Goal: Task Accomplishment & Management: Complete application form

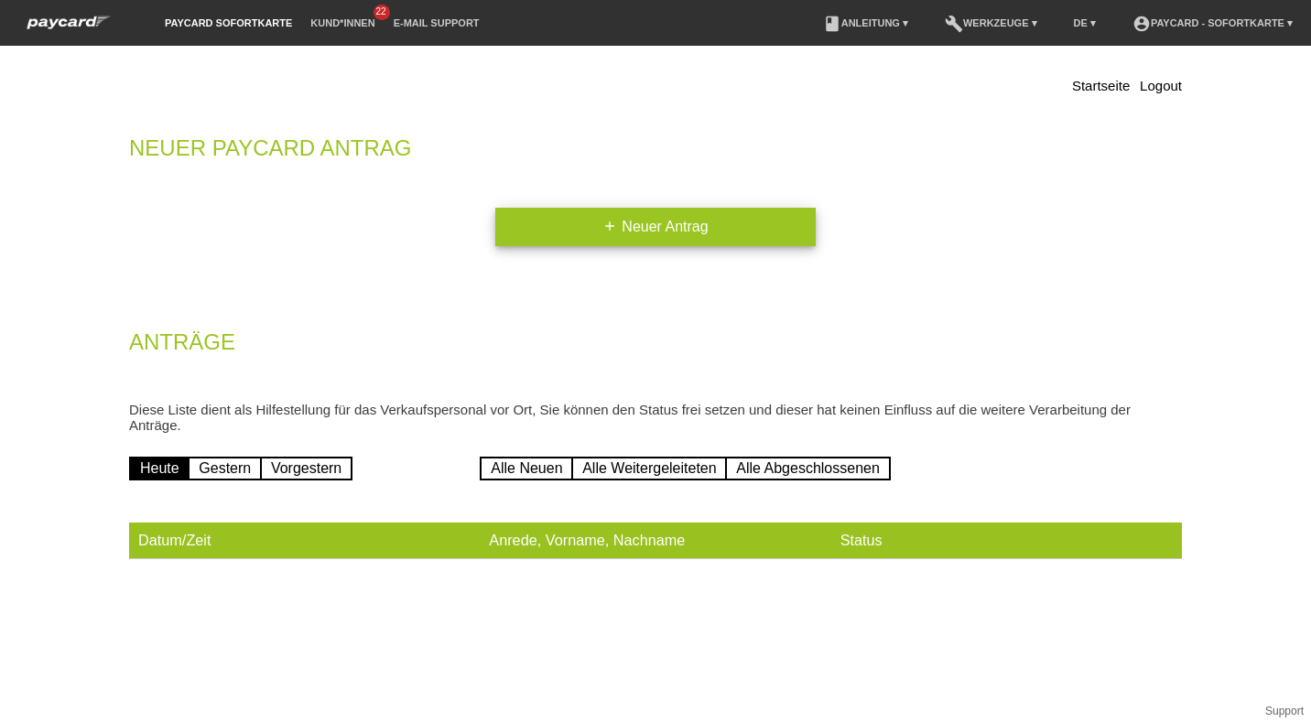
click at [653, 231] on link "add Neuer Antrag" at bounding box center [655, 227] width 320 height 38
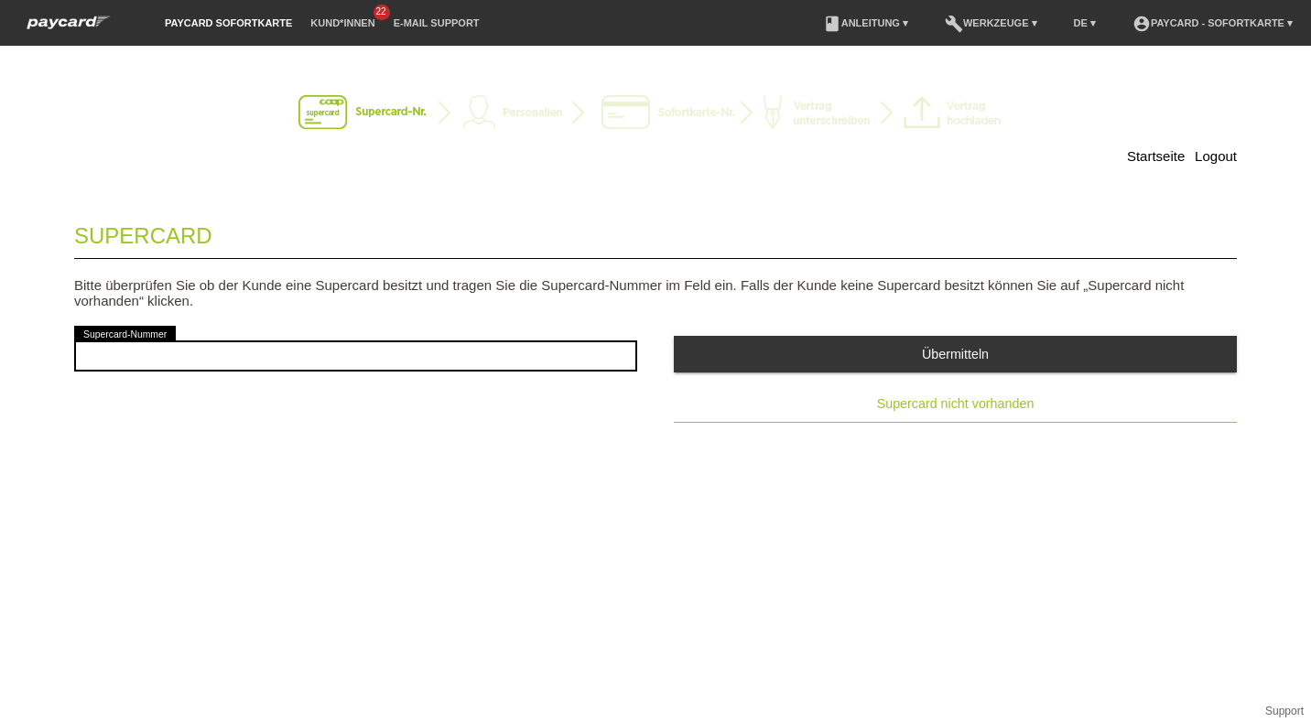
click at [946, 417] on button "Supercard nicht vorhanden" at bounding box center [955, 404] width 563 height 37
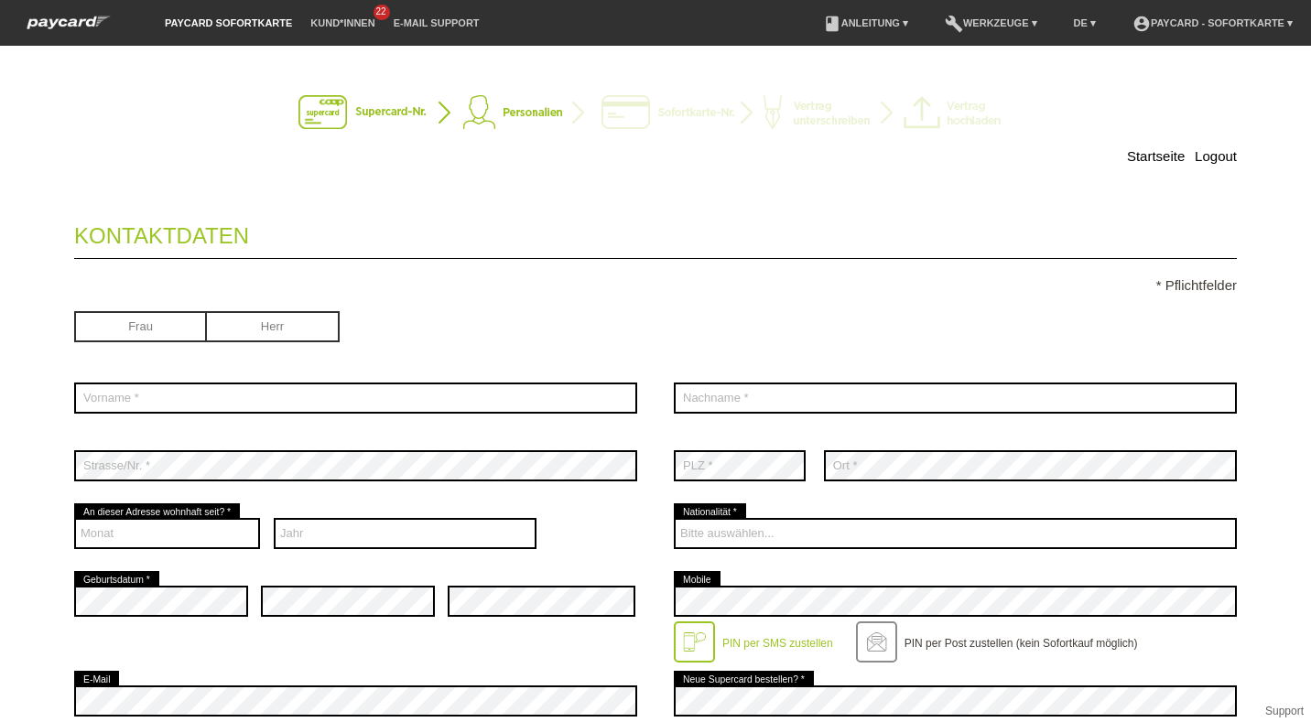
click at [298, 314] on input "radio" at bounding box center [273, 324] width 133 height 27
radio input "true"
click at [249, 372] on div "error Vorname *" at bounding box center [355, 398] width 563 height 68
click at [252, 379] on div "error Vorname *" at bounding box center [355, 398] width 563 height 68
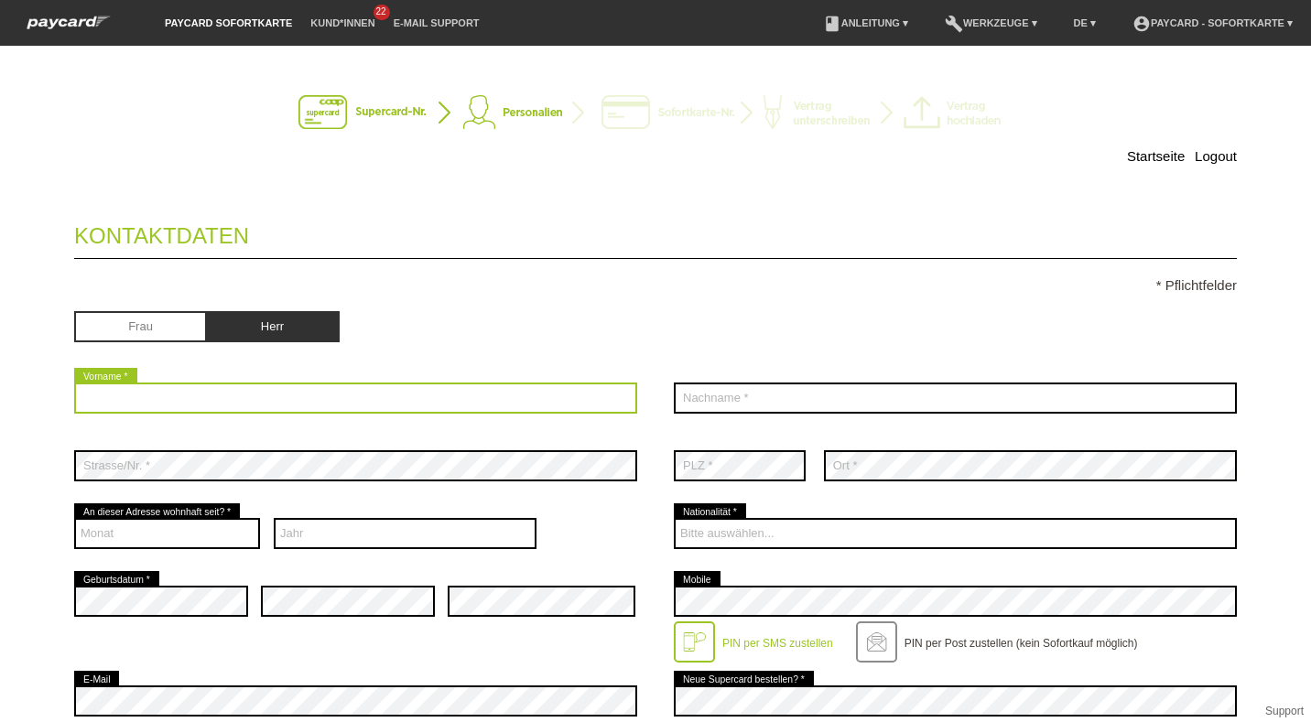
click at [248, 389] on input "text" at bounding box center [355, 398] width 563 height 31
click at [266, 404] on input "text" at bounding box center [355, 398] width 563 height 31
type input "Spörndli"
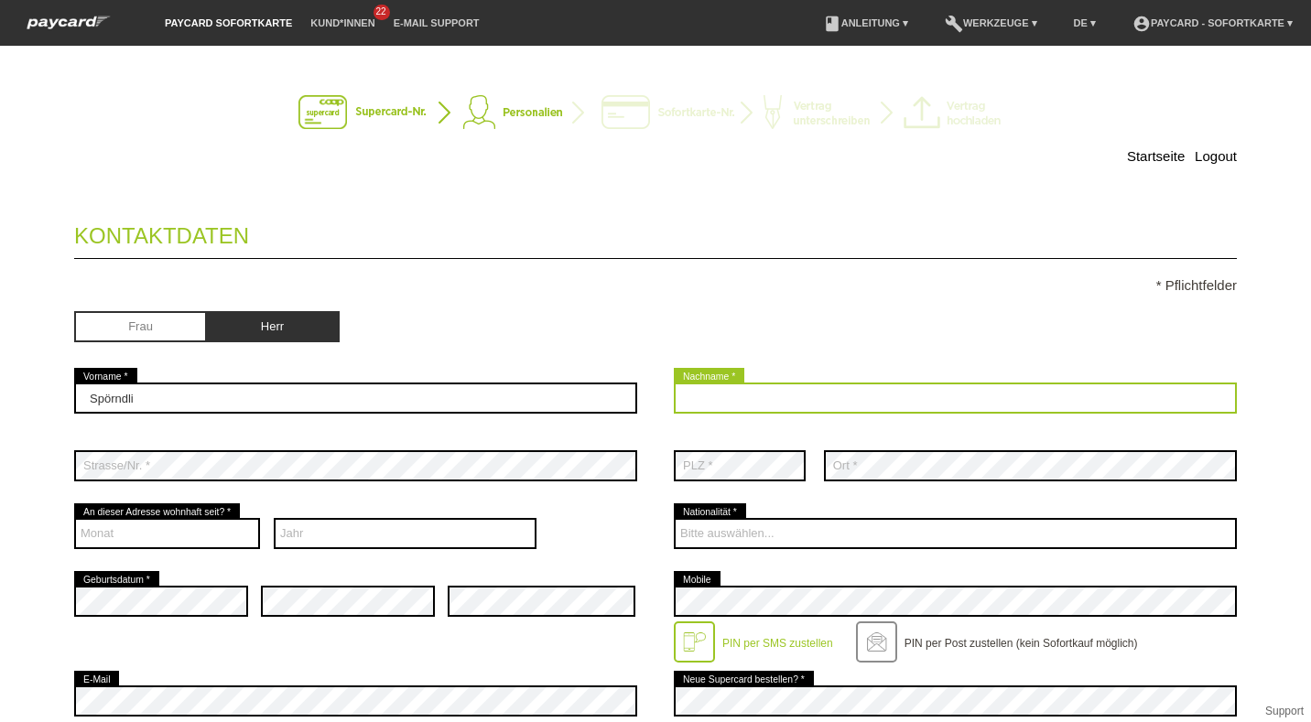
click at [687, 398] on input "text" at bounding box center [955, 398] width 563 height 31
type input "A"
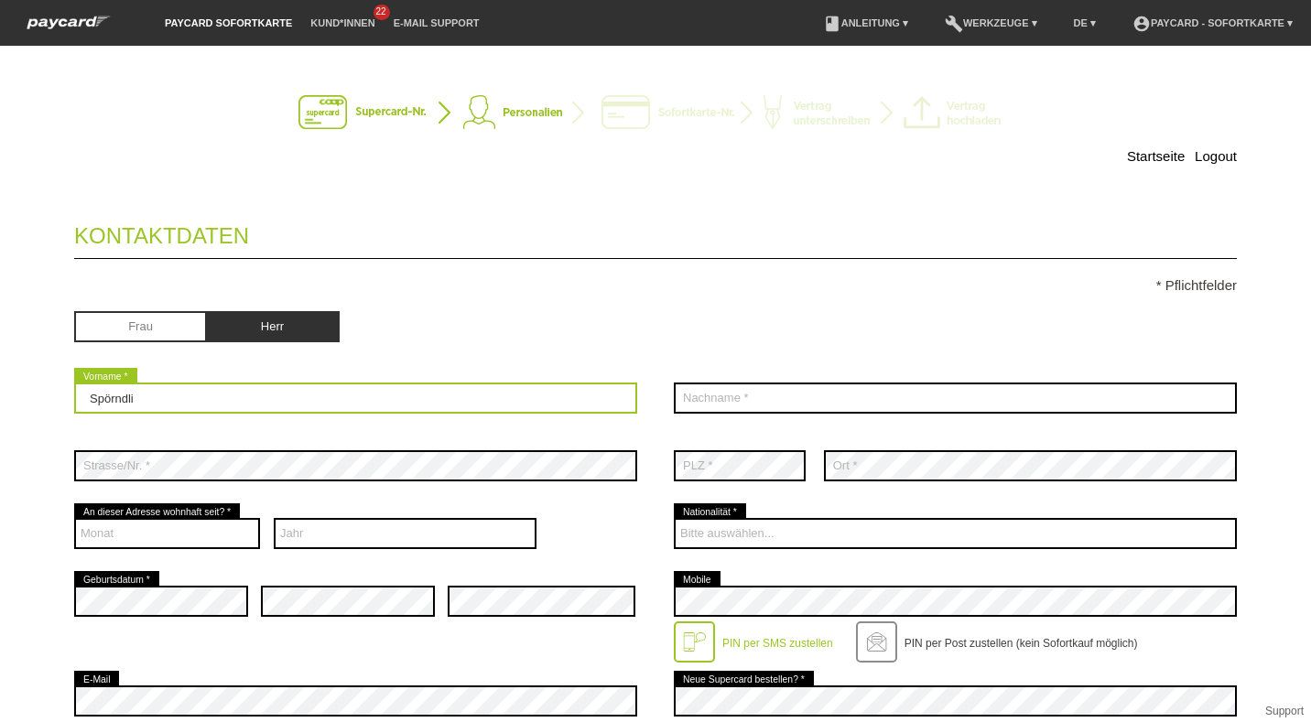
click at [246, 386] on input "Spörndli" at bounding box center [355, 398] width 563 height 31
type input "S"
type input "Andreas"
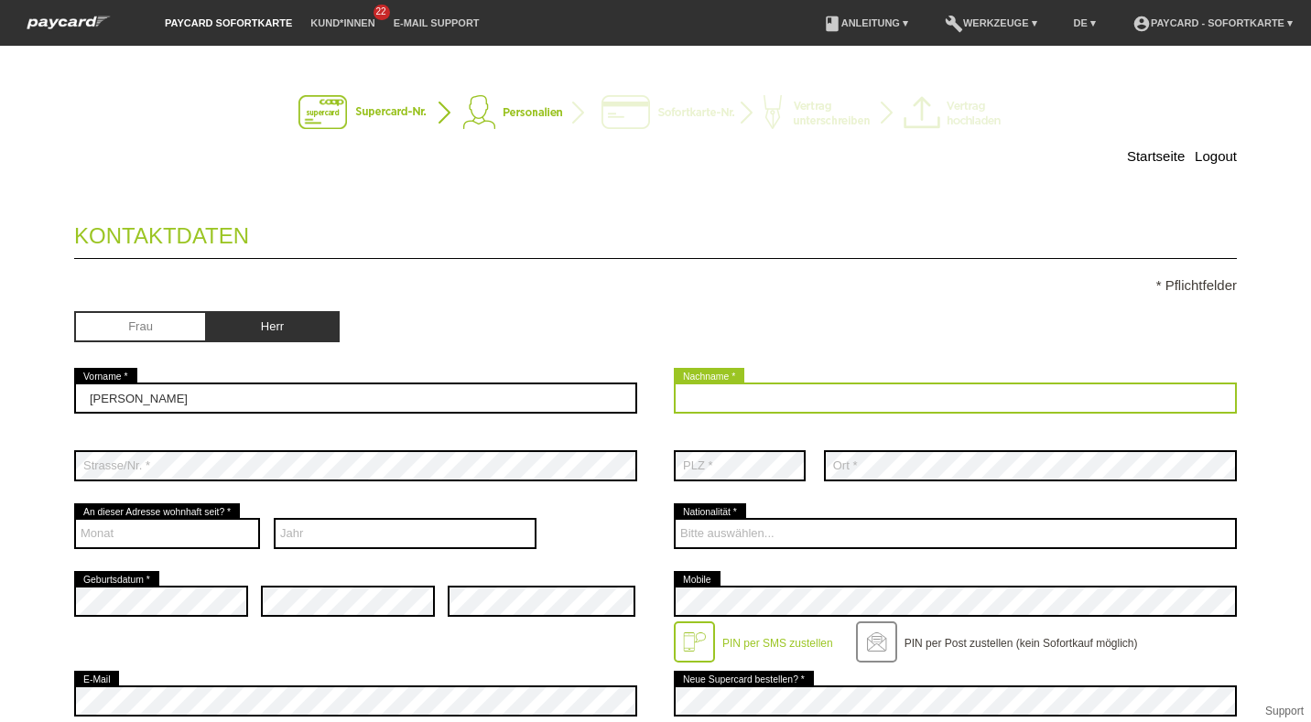
click at [771, 399] on input "text" at bounding box center [955, 398] width 563 height 31
type input "Spörndli"
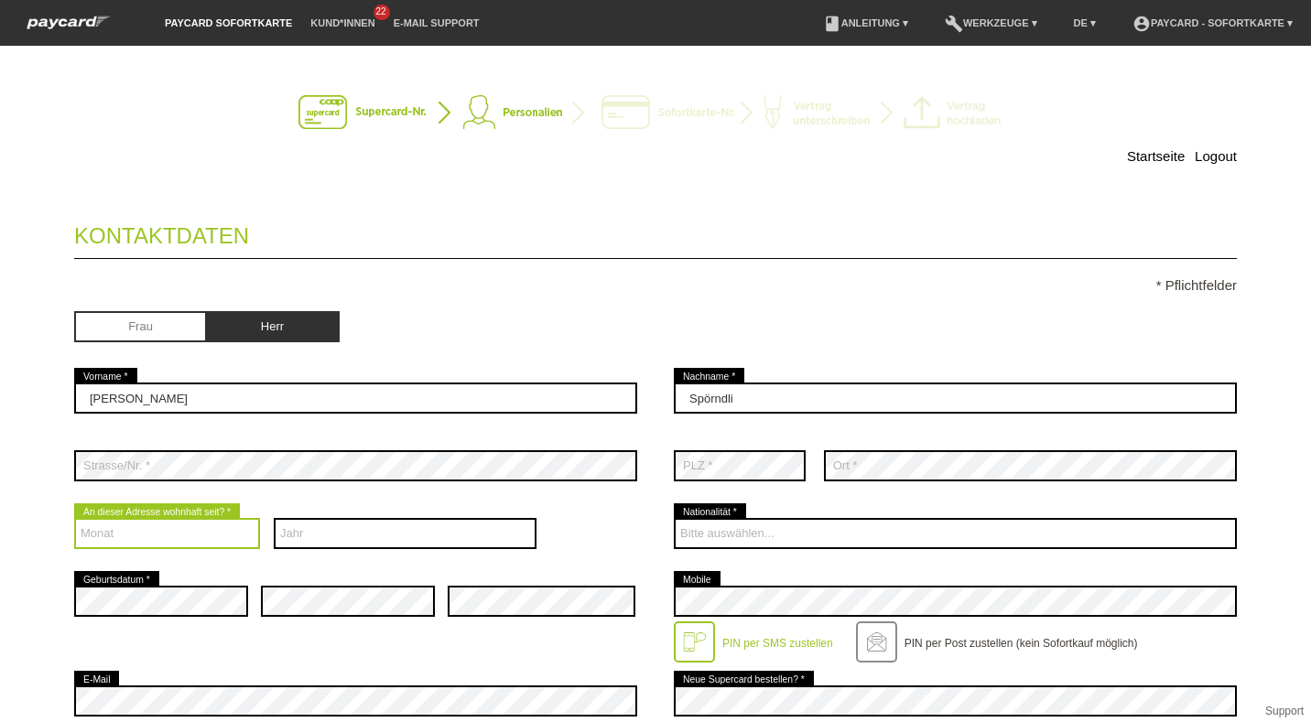
click at [96, 522] on select "Monat 01 02 03 04 05 06 07 08 09 10 11 12" at bounding box center [167, 533] width 186 height 31
select select "01"
click at [74, 518] on select "Monat 01 02 03 04 05 06 07 08 09 10 11 12" at bounding box center [167, 533] width 186 height 31
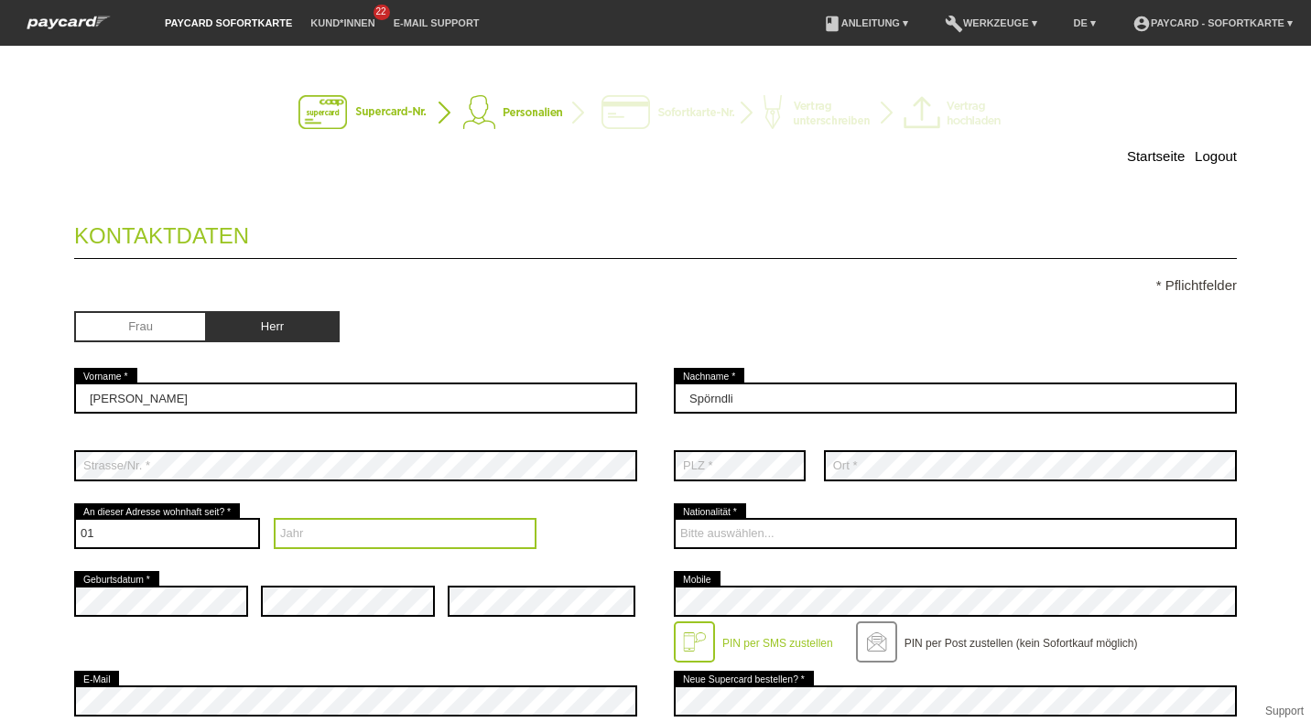
click at [396, 547] on select "Jahr 2025 2024 2023 2022 2021 2020 2019 2018 2017 2016" at bounding box center [406, 533] width 264 height 31
select select "2002"
click at [274, 518] on select "Jahr 2025 2024 2023 2022 2021 2020 2019 2018 2017 2016" at bounding box center [406, 533] width 264 height 31
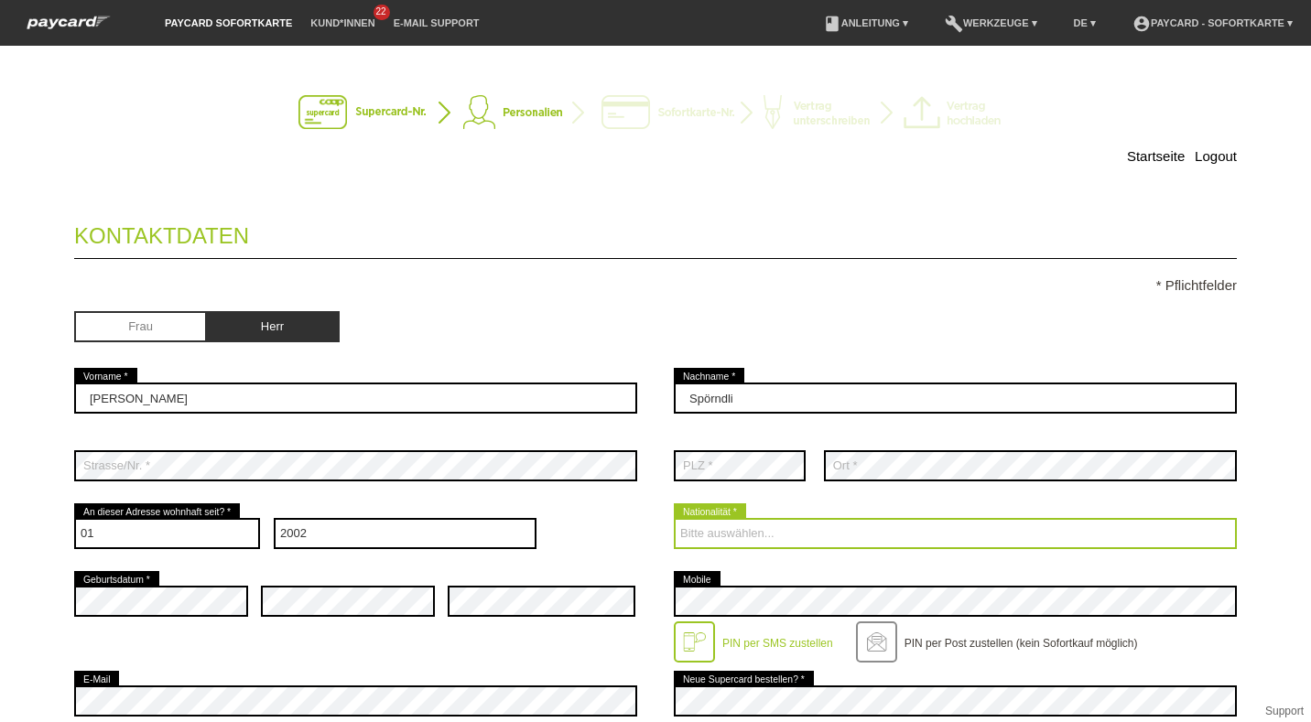
click at [715, 526] on select "Bitte auswählen... Schweiz Deutschland Liechtenstein Österreich ------------ Af…" at bounding box center [955, 533] width 563 height 31
select select "CH"
click at [674, 518] on select "Bitte auswählen... Schweiz Deutschland Liechtenstein Österreich ------------ Af…" at bounding box center [955, 533] width 563 height 31
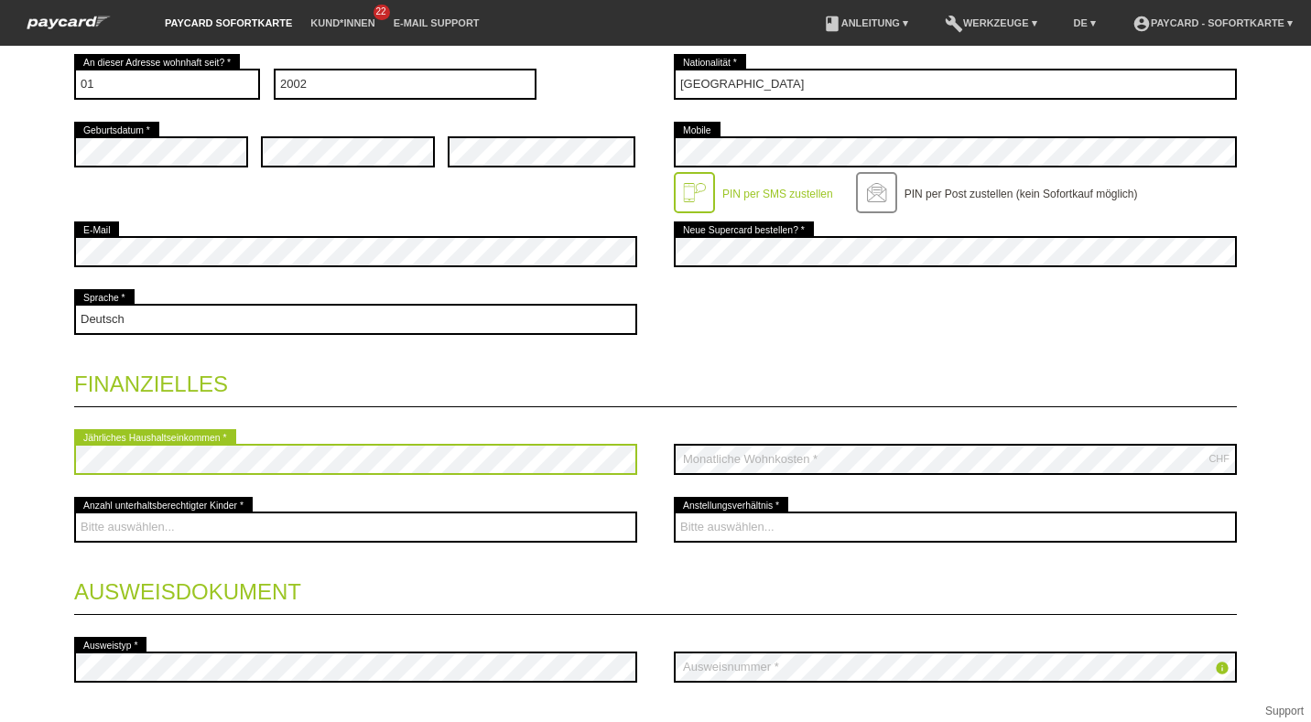
scroll to position [450, 0]
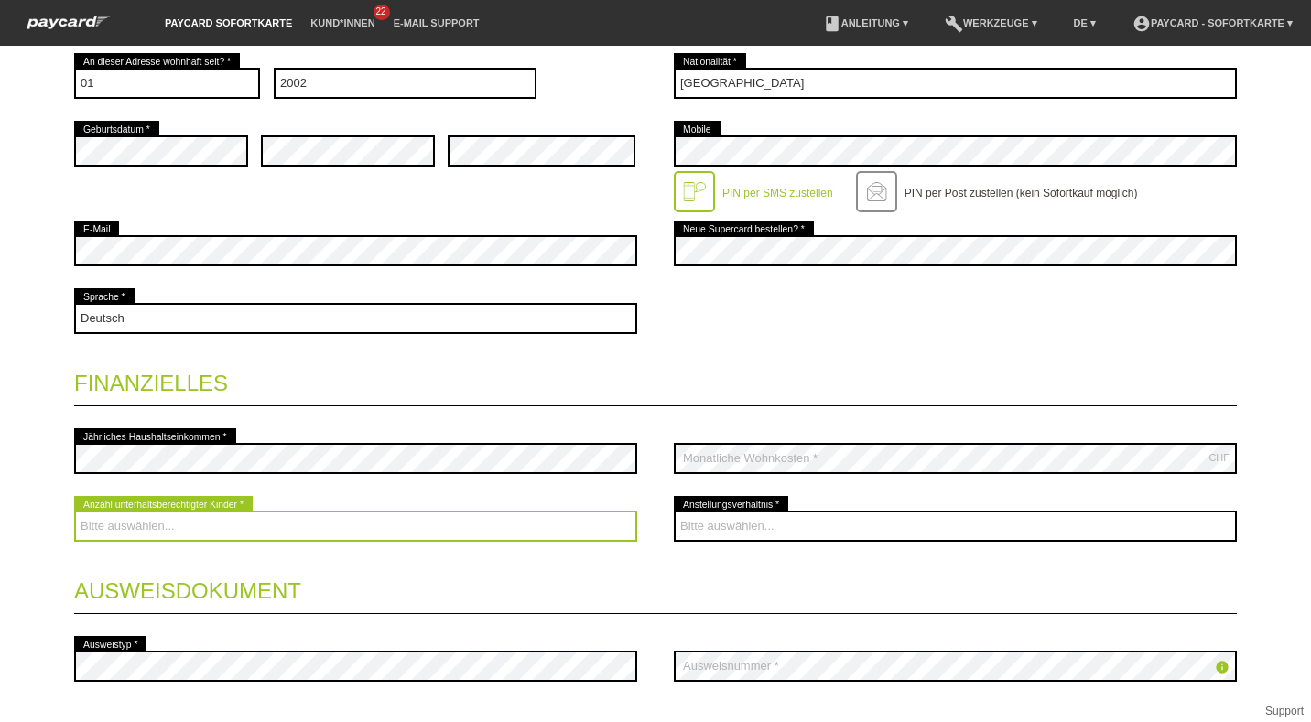
click at [208, 526] on select "Bitte auswählen... 0 1 2 3 4 5 6 7 8 9" at bounding box center [355, 526] width 563 height 31
select select "0"
click at [74, 511] on select "Bitte auswählen... 0 1 2 3 4 5 6 7 8 9" at bounding box center [355, 526] width 563 height 31
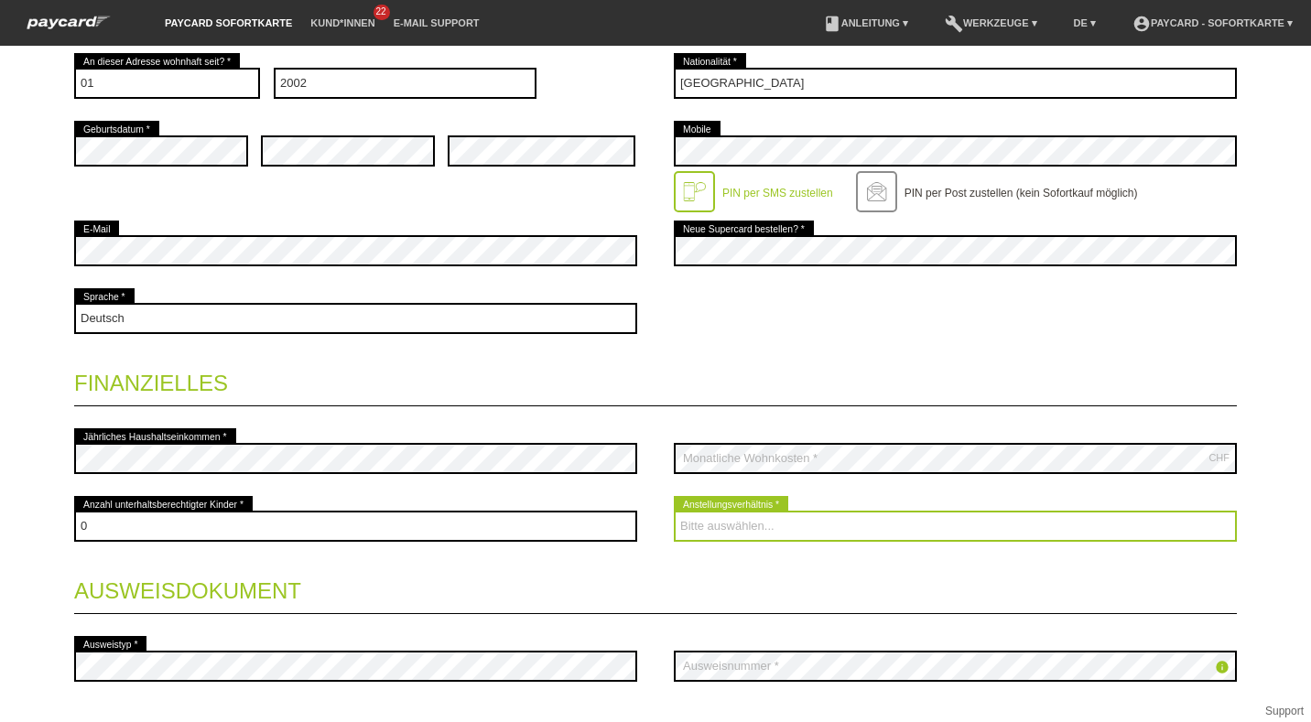
click at [696, 522] on select "Bitte auswählen... Unbefristet Befristet Lehrling/Student Pensioniert Nicht arb…" at bounding box center [955, 526] width 563 height 31
select select "RETIRED"
click at [674, 511] on select "Bitte auswählen... Unbefristet Befristet Lehrling/Student Pensioniert Nicht arb…" at bounding box center [955, 526] width 563 height 31
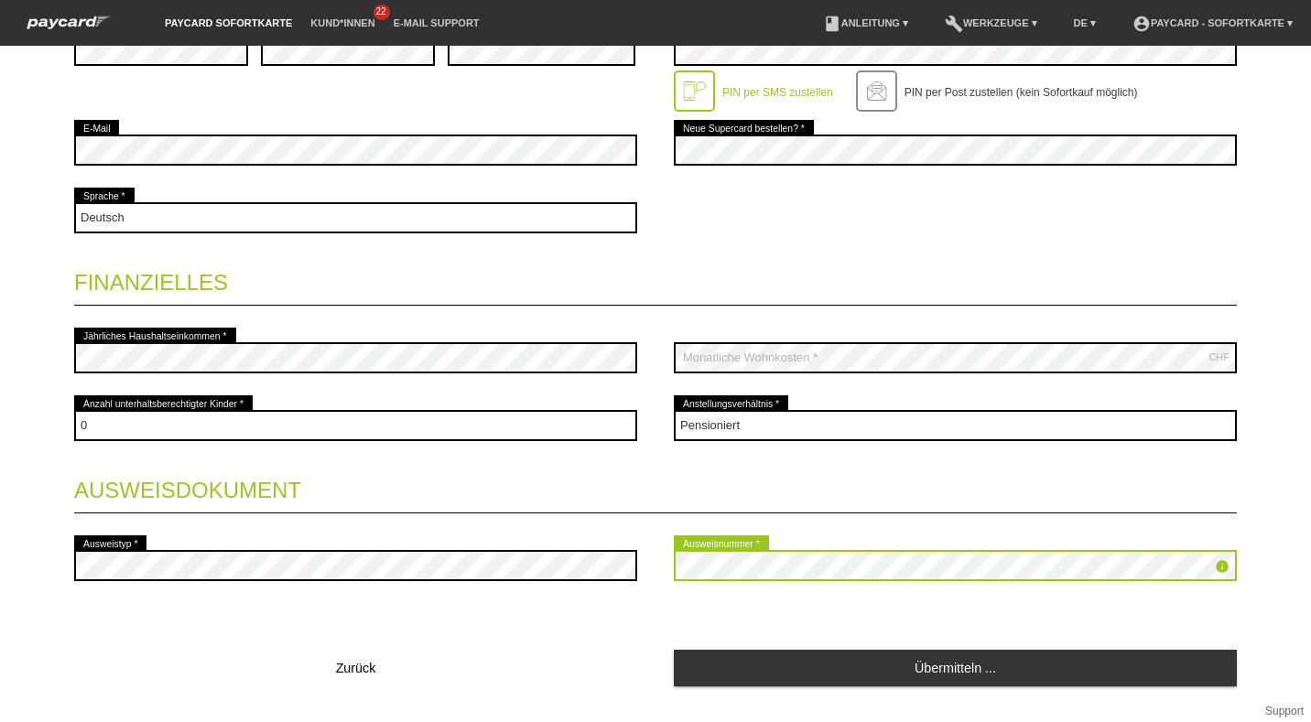
scroll to position [591, 0]
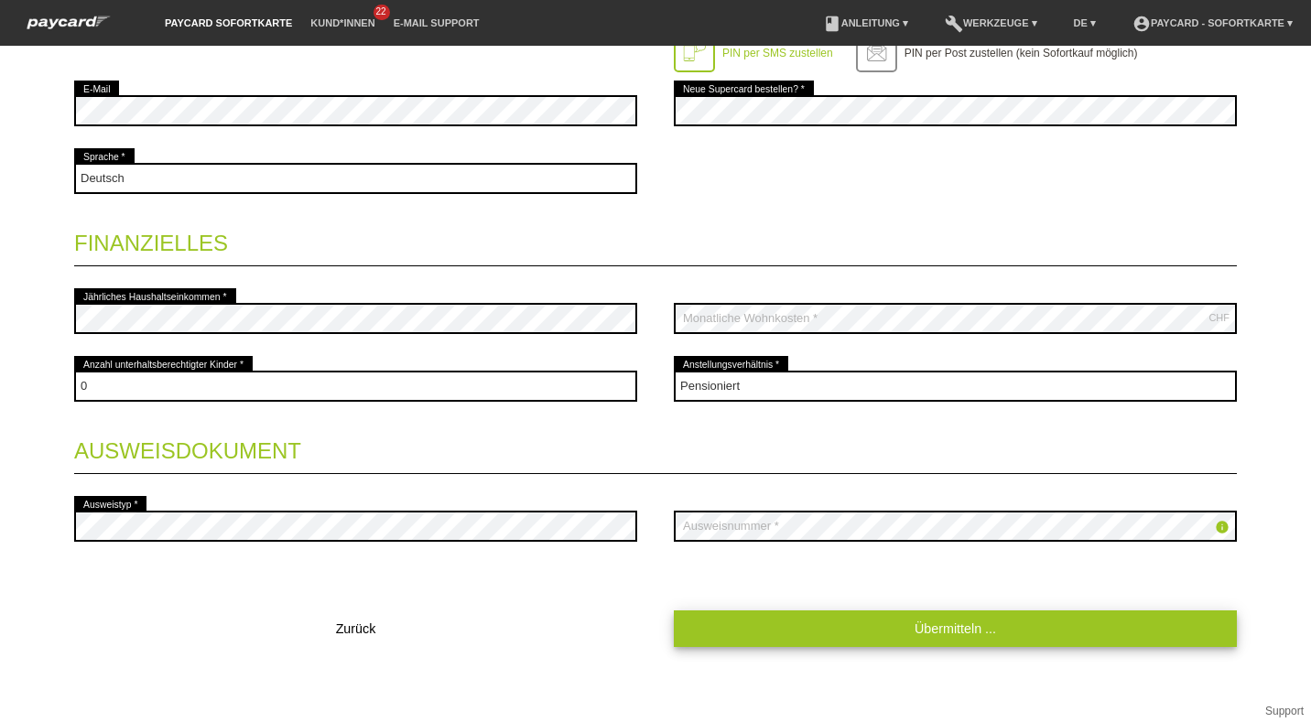
click at [842, 615] on link "Übermitteln ..." at bounding box center [955, 629] width 563 height 36
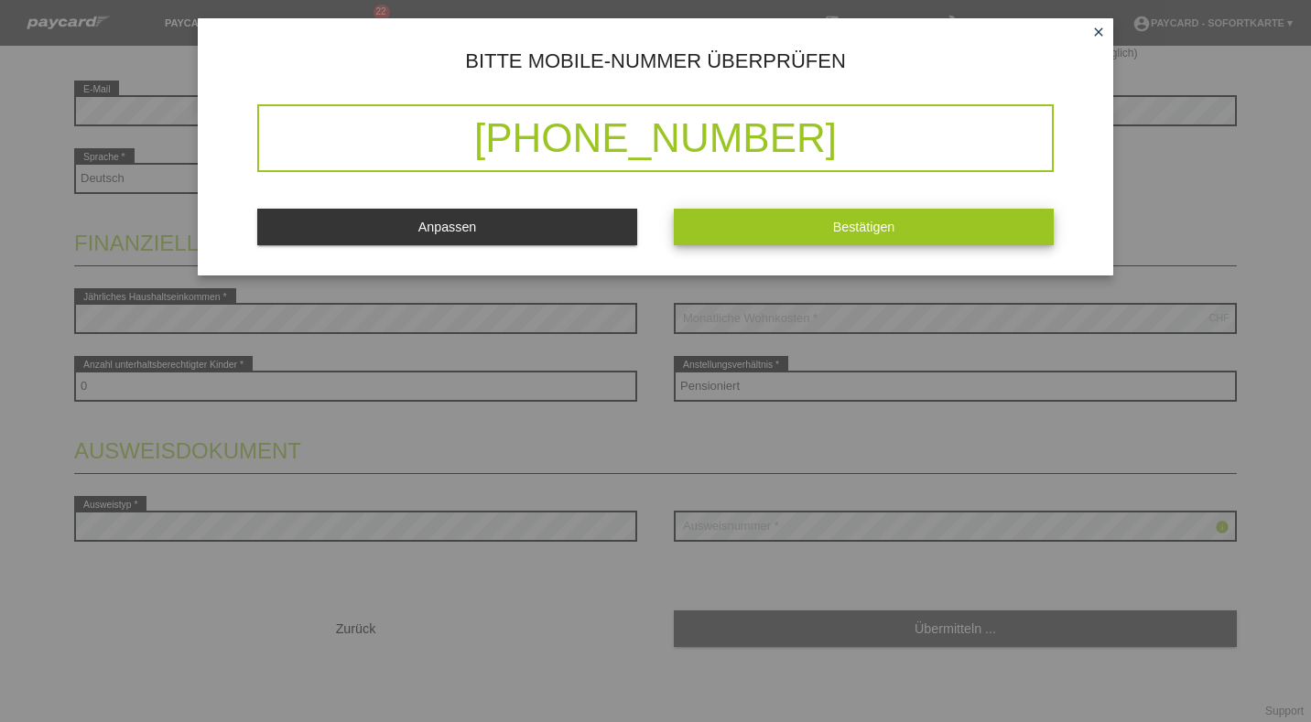
click at [851, 229] on span "Bestätigen" at bounding box center [864, 227] width 62 height 15
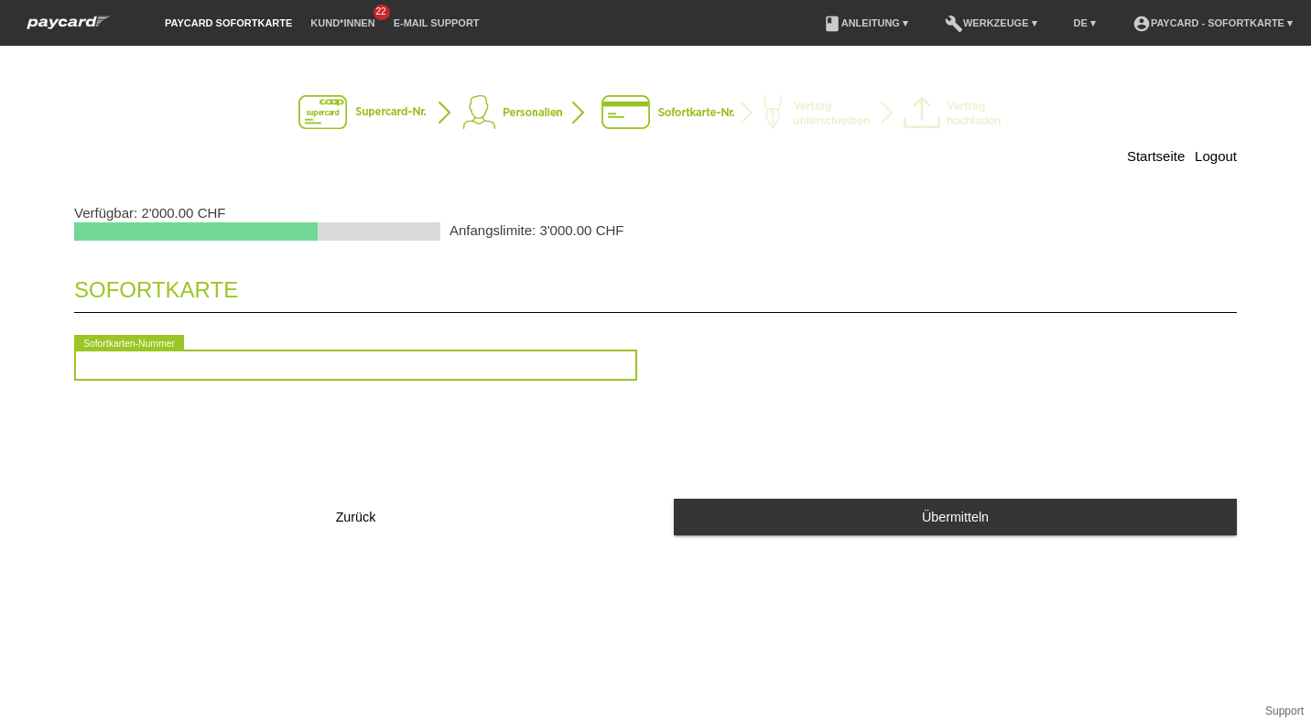
click at [216, 369] on input "text" at bounding box center [355, 365] width 563 height 31
type input "2090230766393"
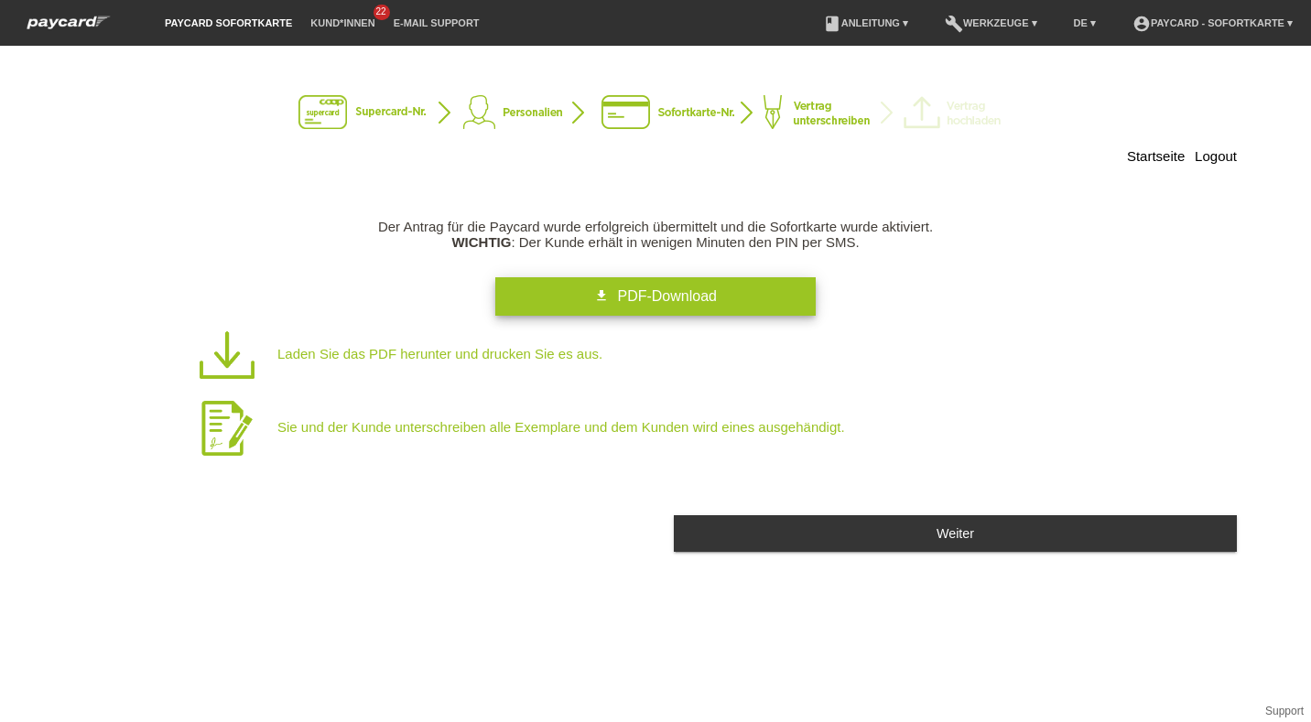
click at [678, 300] on span "PDF-Download" at bounding box center [666, 296] width 99 height 16
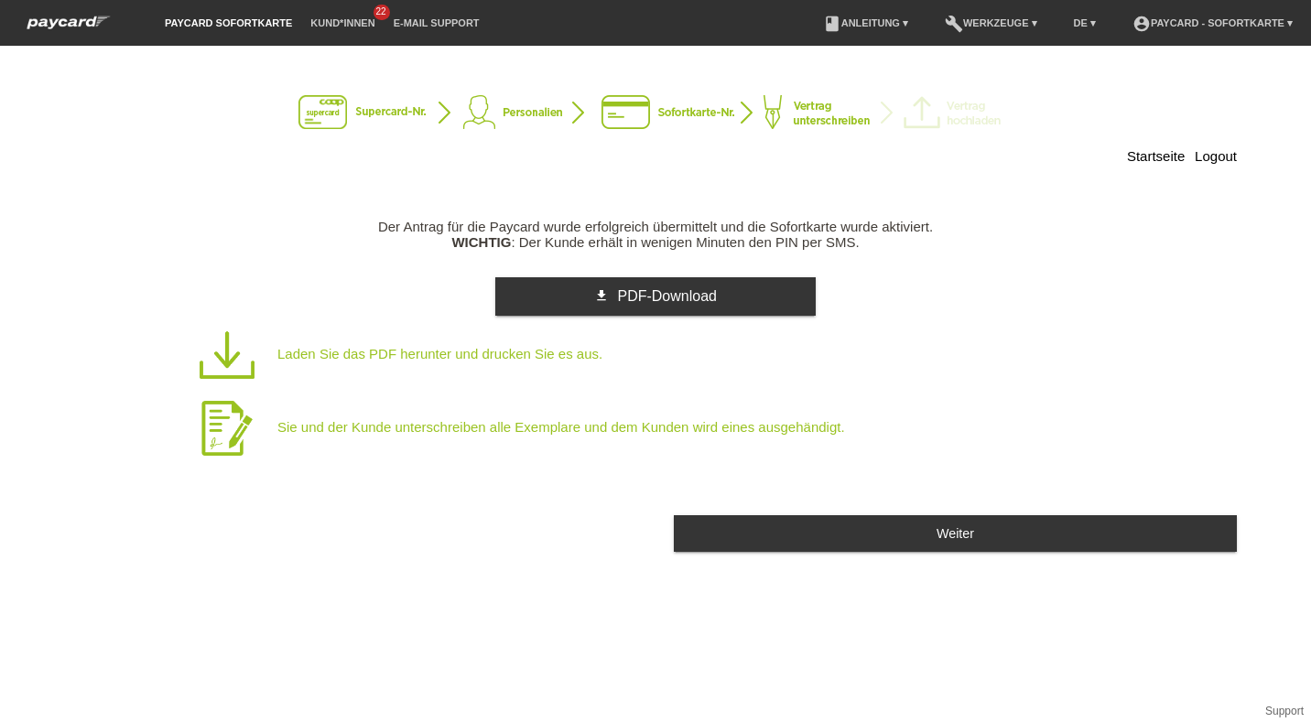
click at [939, 206] on div "Der Antrag für die Paycard wurde erfolgreich übermittelt und die Sofortkarte wu…" at bounding box center [655, 335] width 1163 height 260
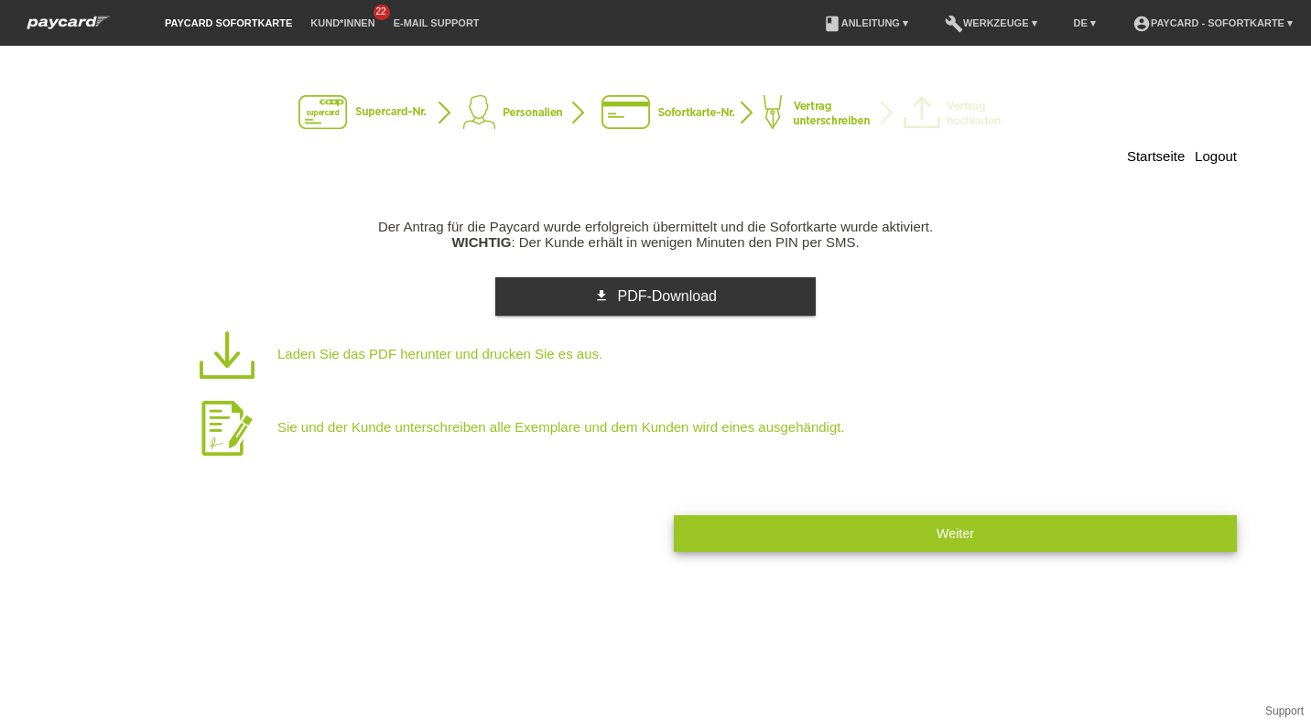
click at [983, 524] on button "Weiter" at bounding box center [955, 533] width 563 height 36
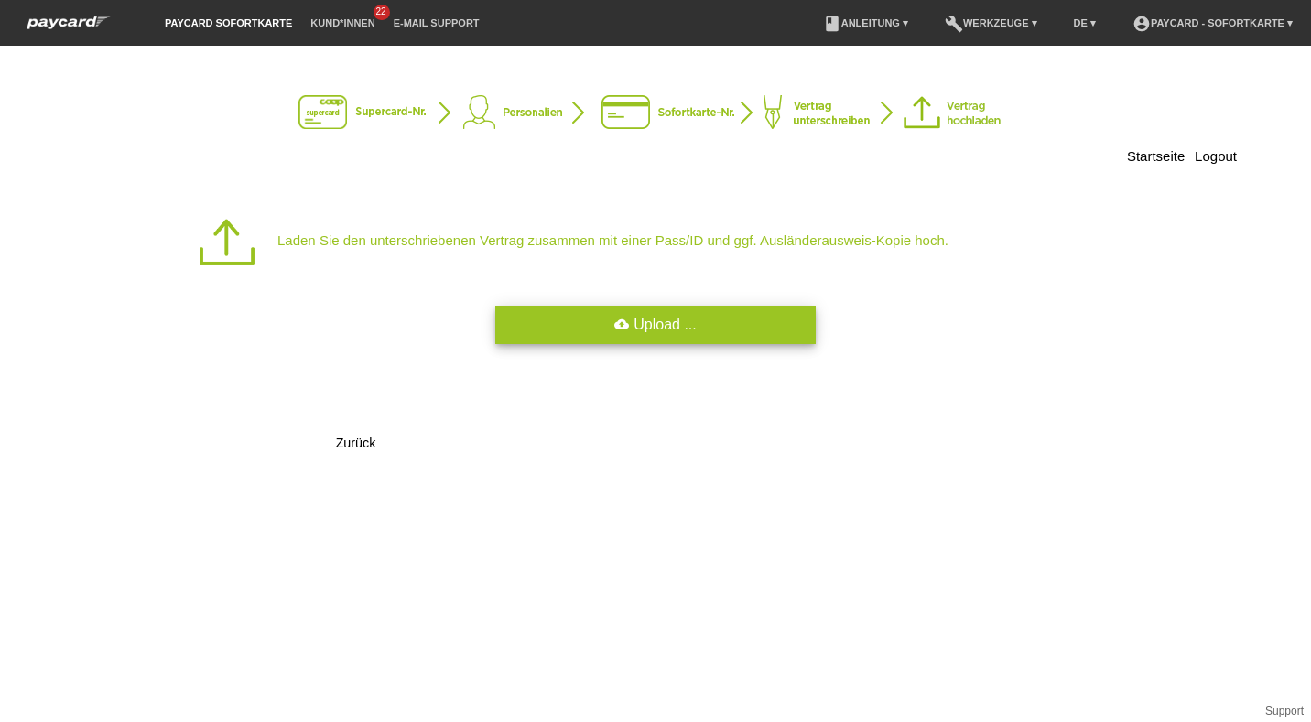
click at [656, 327] on link "cloud_upload Upload ..." at bounding box center [655, 325] width 320 height 38
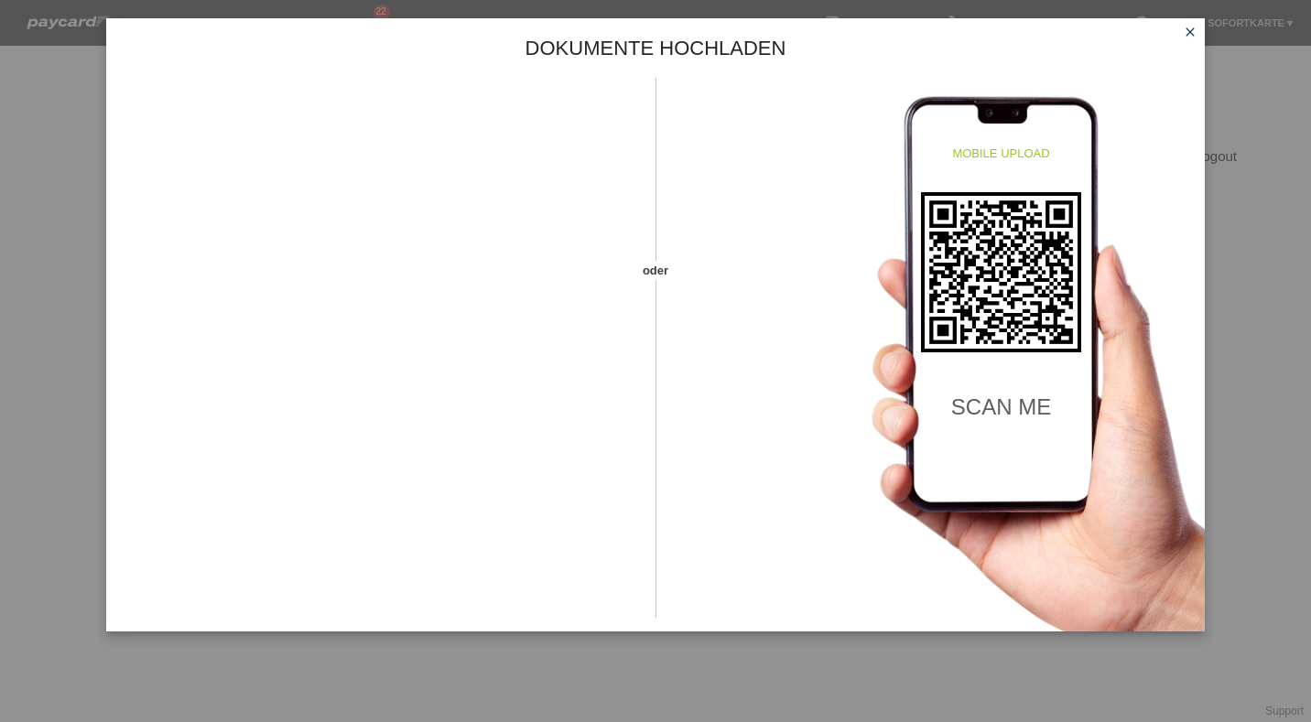
click at [1186, 30] on icon "close" at bounding box center [1190, 32] width 15 height 15
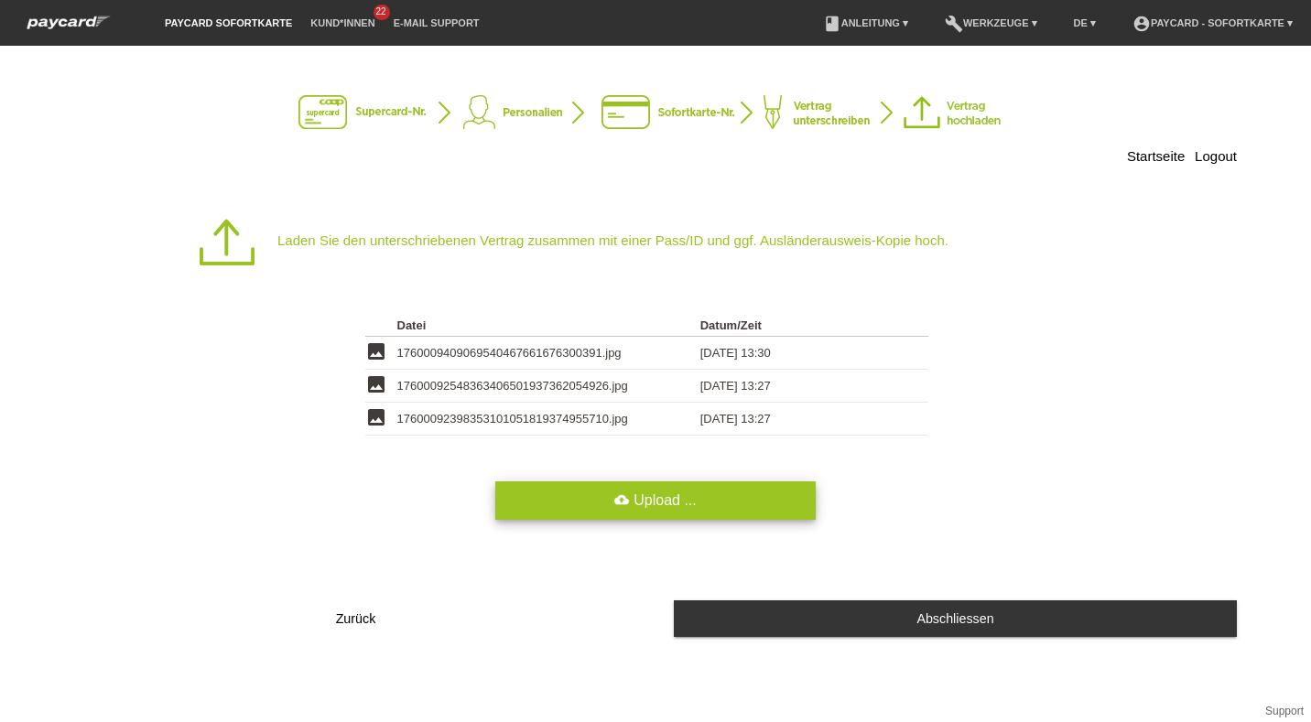
click at [691, 519] on link "cloud_upload Upload ..." at bounding box center [655, 501] width 320 height 38
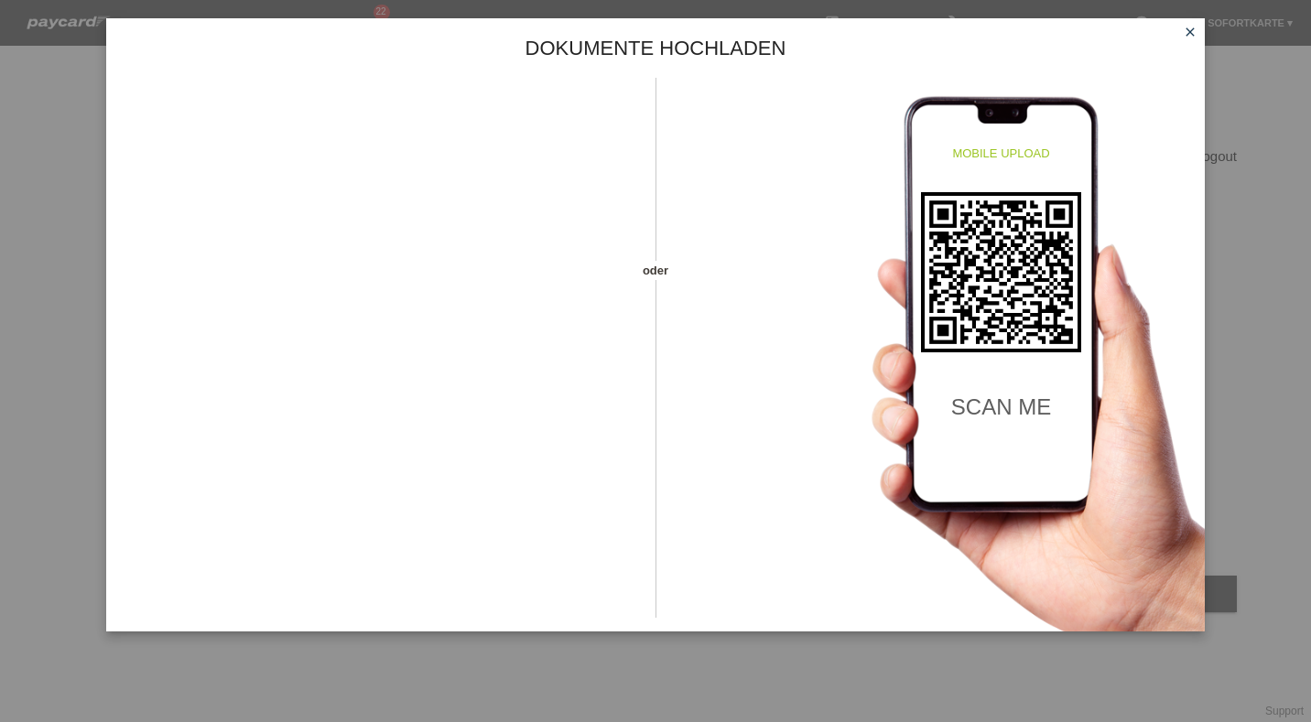
click at [1196, 25] on icon "close" at bounding box center [1190, 32] width 15 height 15
